Goal: Task Accomplishment & Management: Use online tool/utility

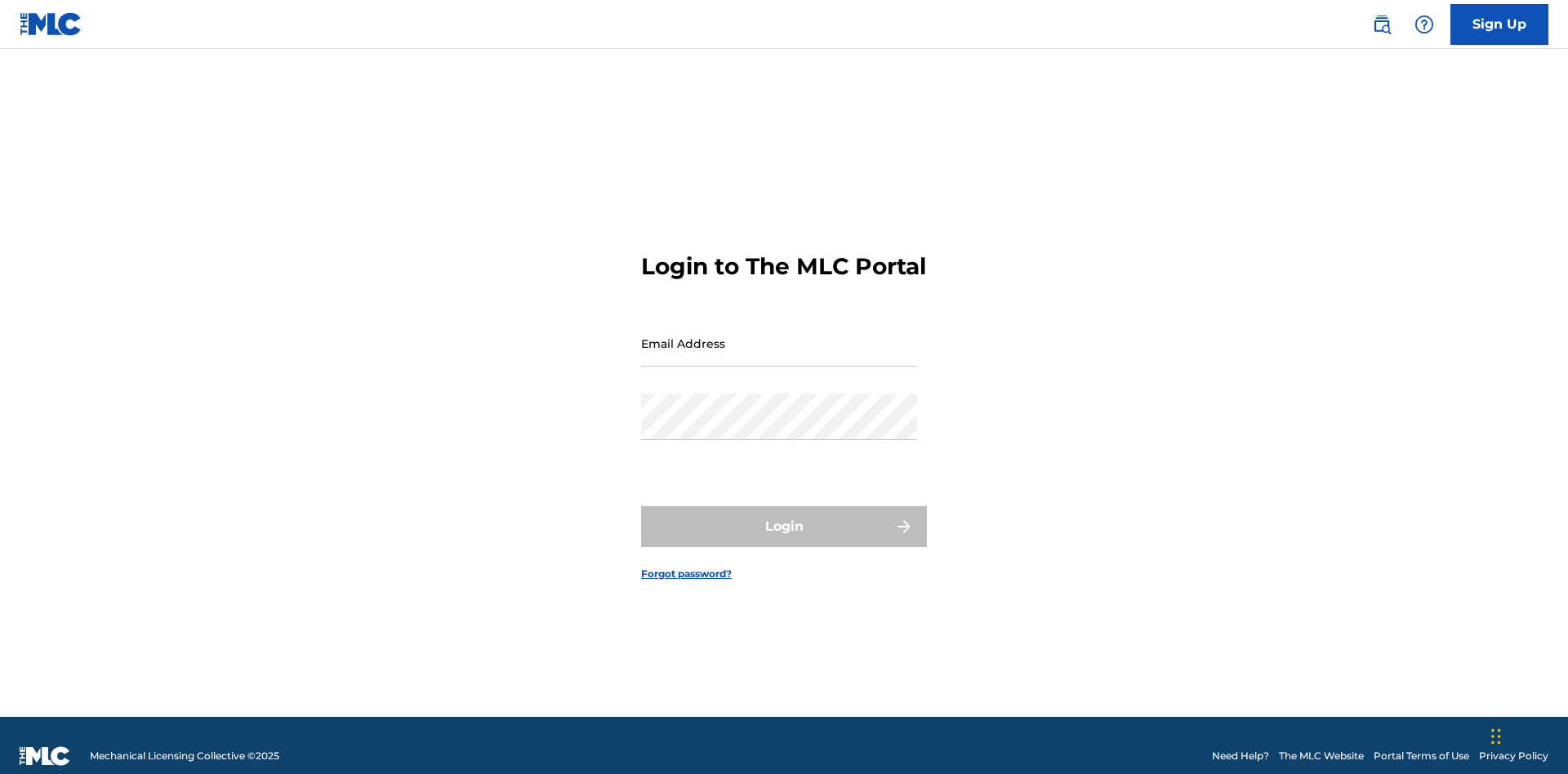
scroll to position [21, 0]
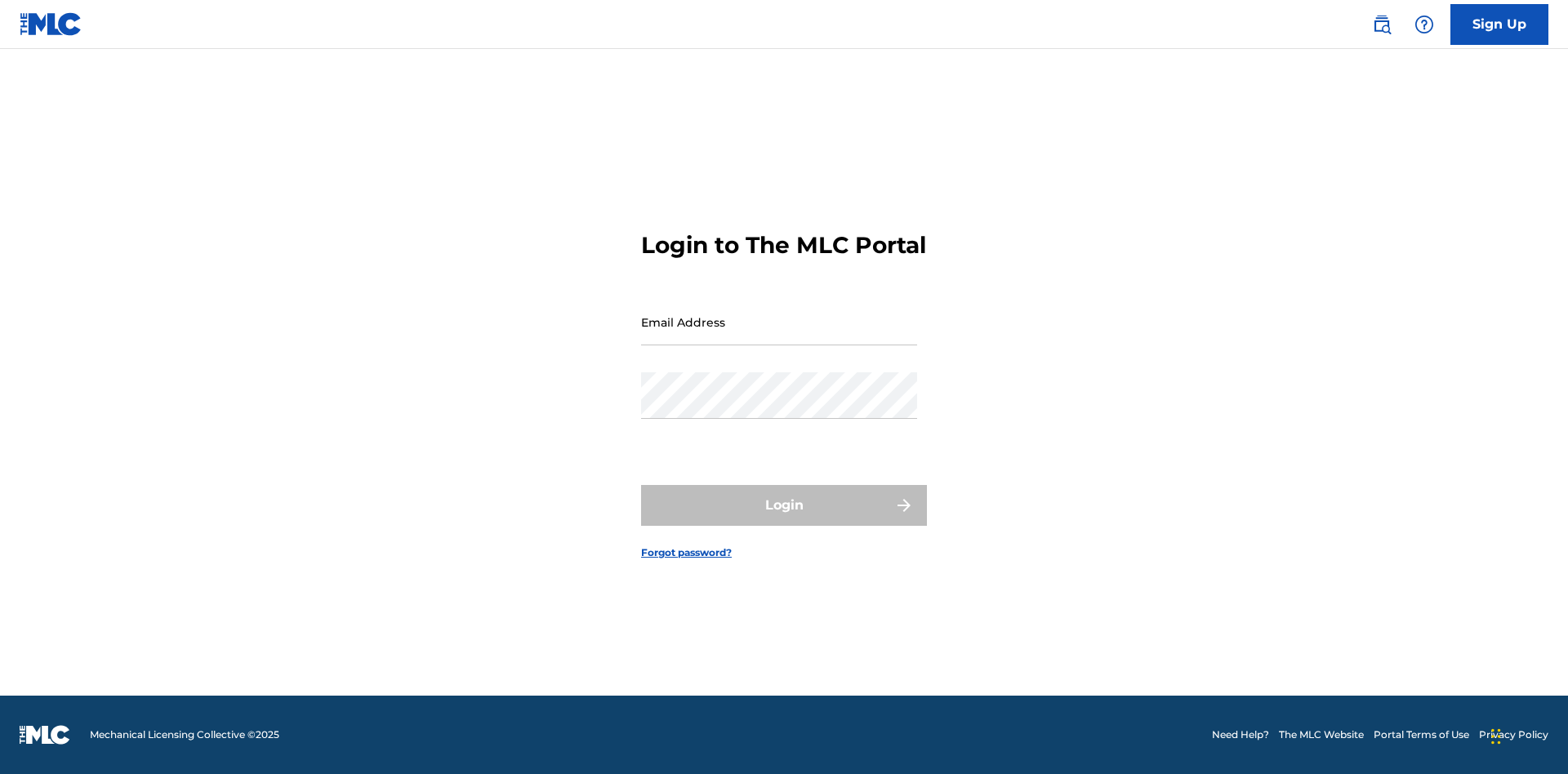
click at [779, 336] on input "Email Address" at bounding box center [779, 322] width 276 height 46
type input "[EMAIL_ADDRESS][DOMAIN_NAME]"
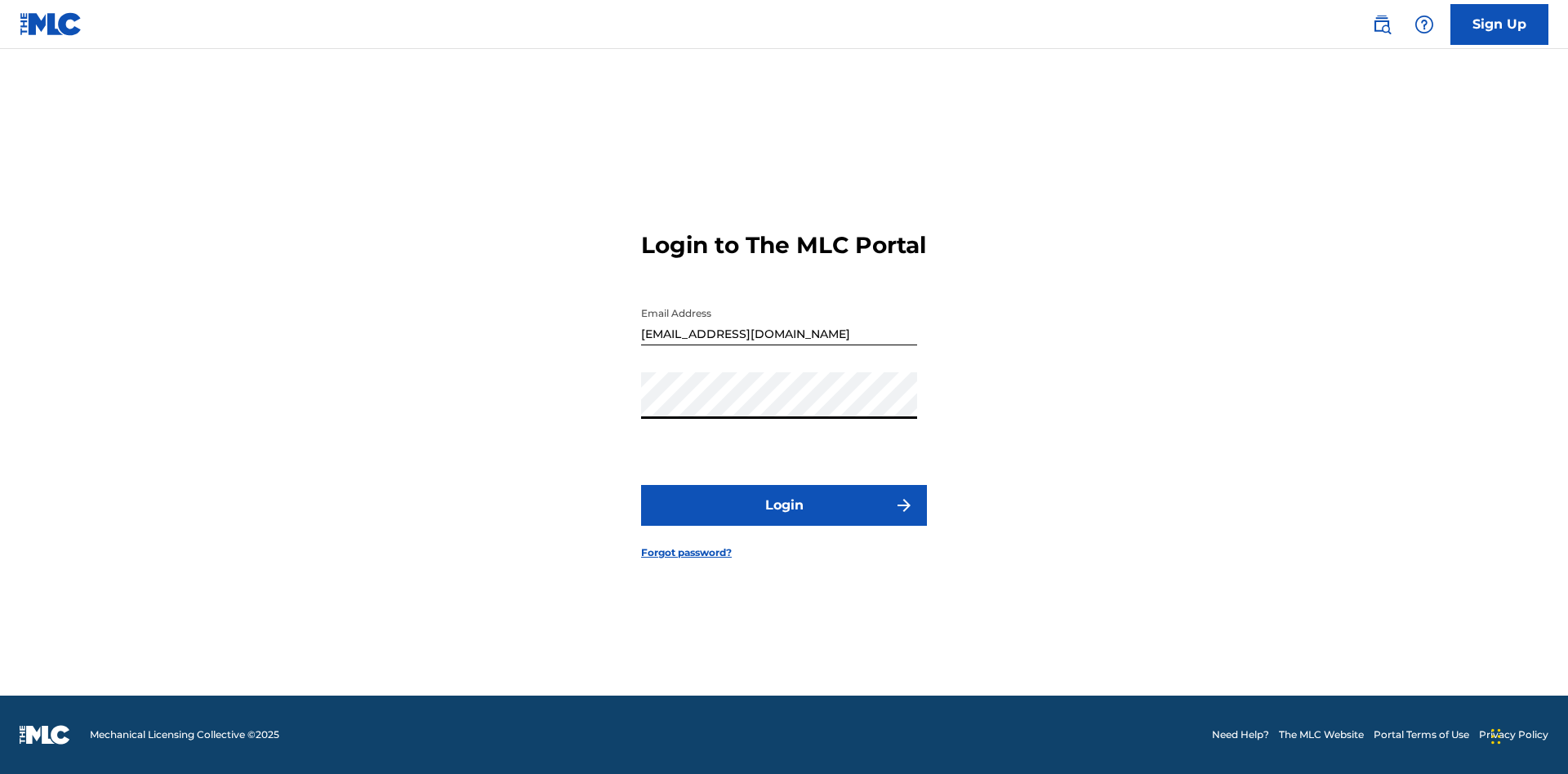
click at [784, 520] on button "Login" at bounding box center [784, 505] width 286 height 41
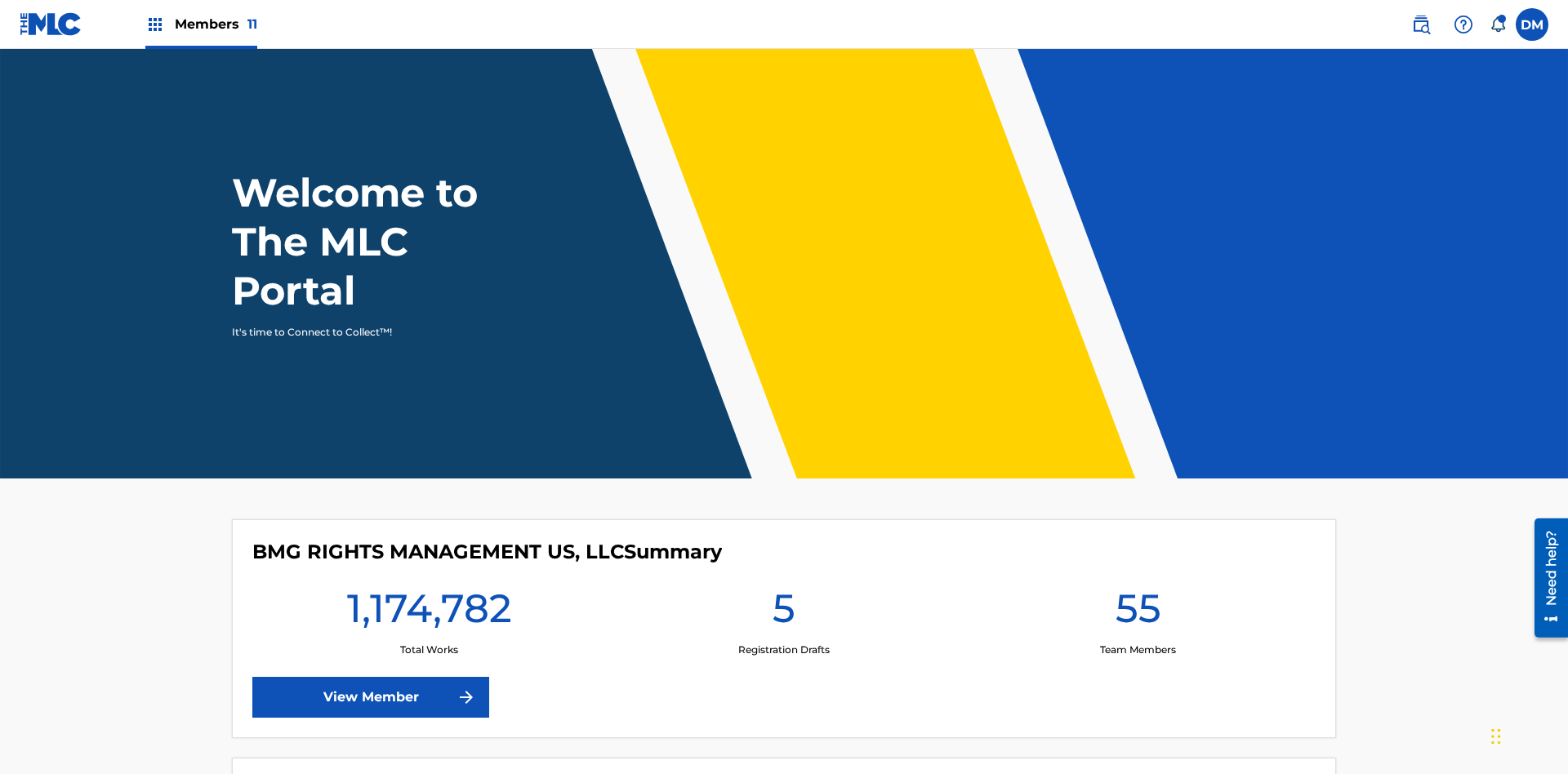
click at [201, 24] on span "Members 11" at bounding box center [216, 24] width 82 height 18
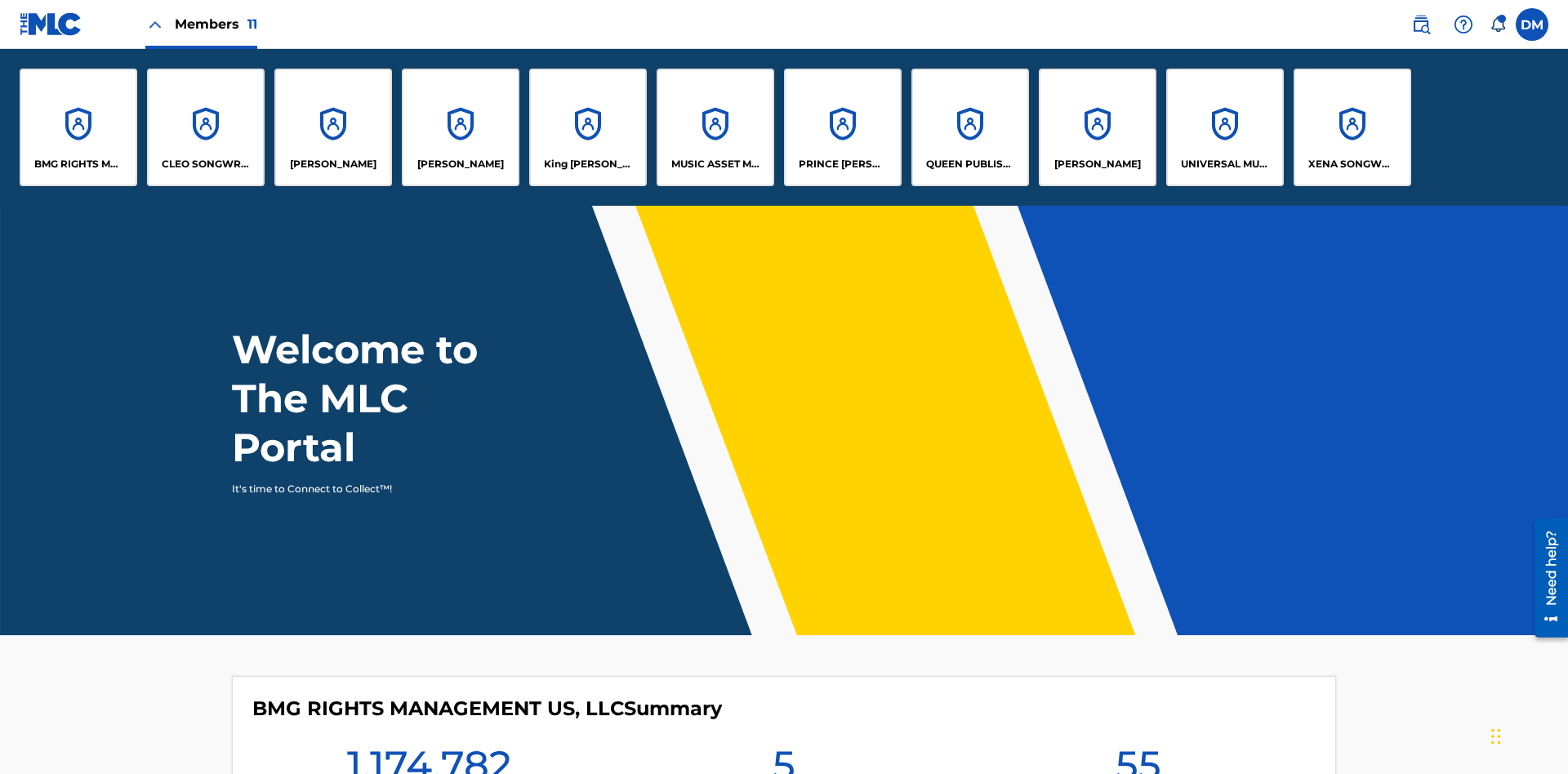
click at [78, 165] on p "BMG RIGHTS MANAGEMENT US, LLC" at bounding box center [79, 165] width 89 height 15
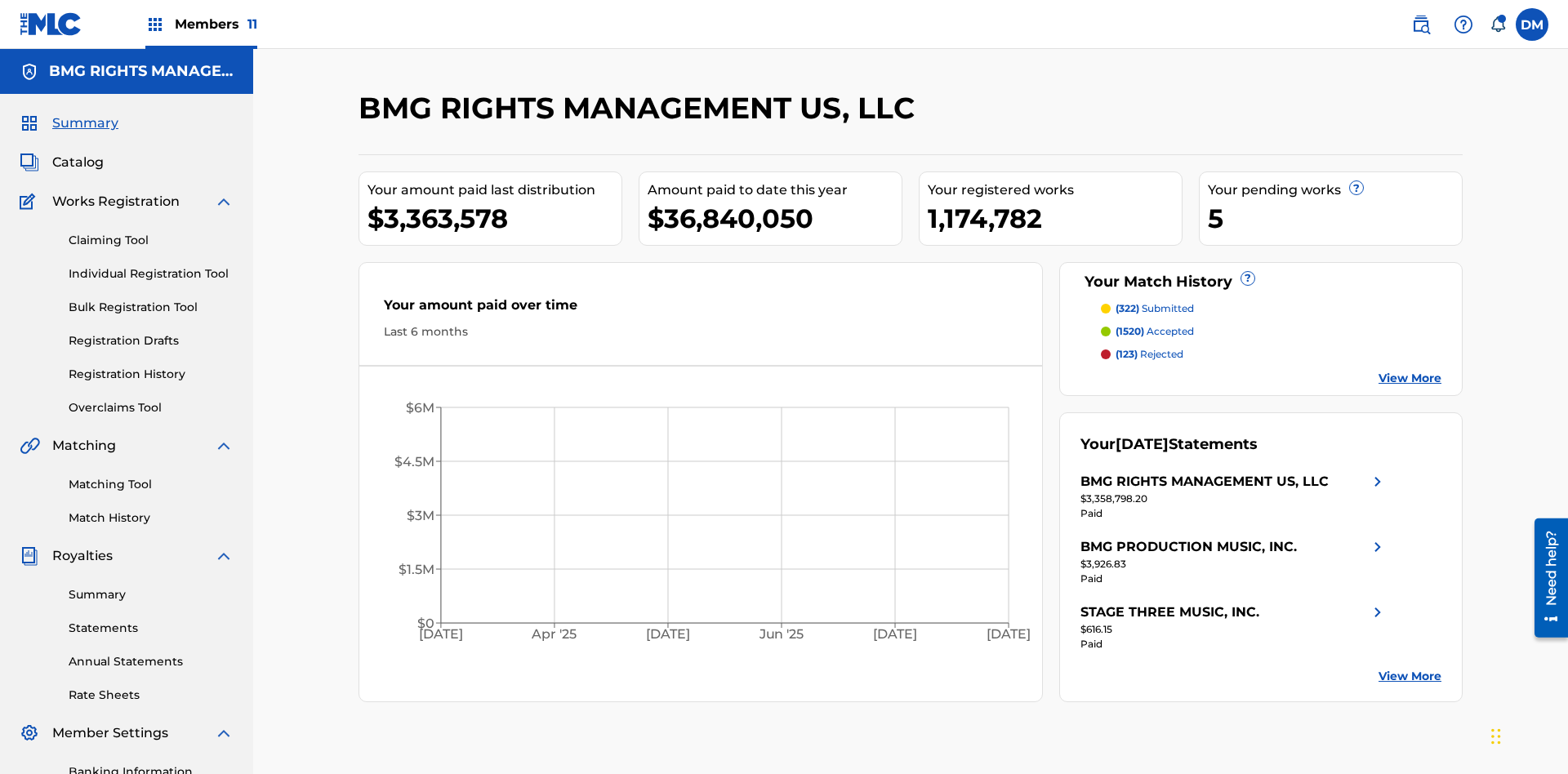
click at [151, 400] on link "Overclaims Tool" at bounding box center [151, 408] width 165 height 17
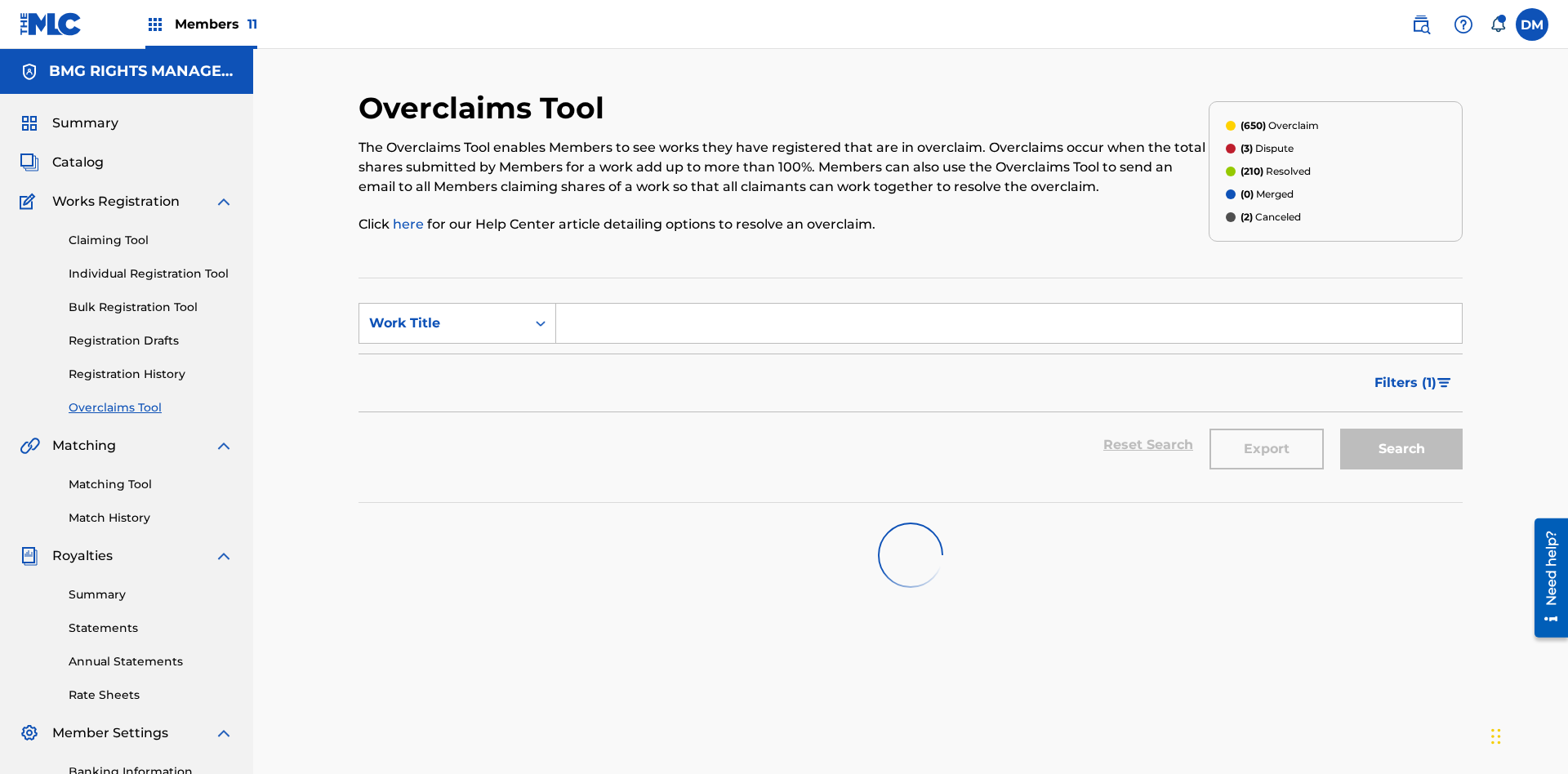
click at [1404, 374] on span "Filters ( 1 )" at bounding box center [1405, 383] width 62 height 19
click at [0, 0] on div "Search Form" at bounding box center [0, 0] width 0 height 0
click at [0, 0] on button "Apply Filters" at bounding box center [0, 0] width 0 height 0
